Goal: Check status: Check status

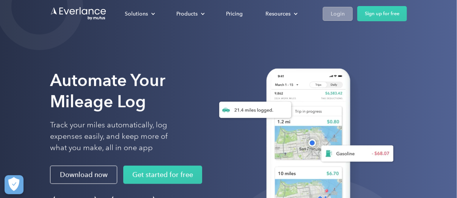
click at [336, 13] on div "Login" at bounding box center [338, 13] width 14 height 9
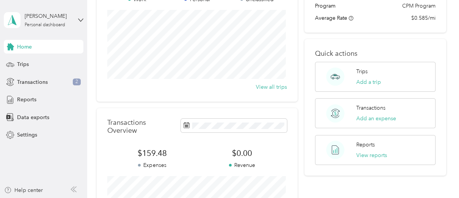
scroll to position [126, 0]
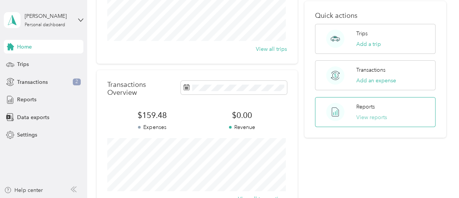
click at [366, 113] on button "View reports" at bounding box center [371, 117] width 31 height 8
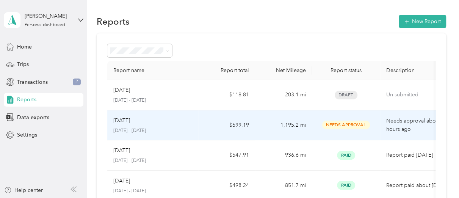
click at [346, 128] on span "Needs Approval" at bounding box center [346, 125] width 48 height 9
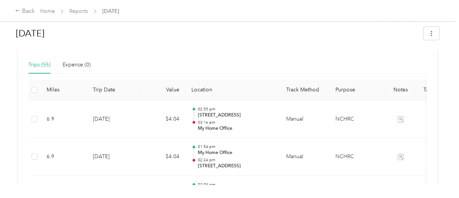
scroll to position [177, 0]
